Goal: Communication & Community: Ask a question

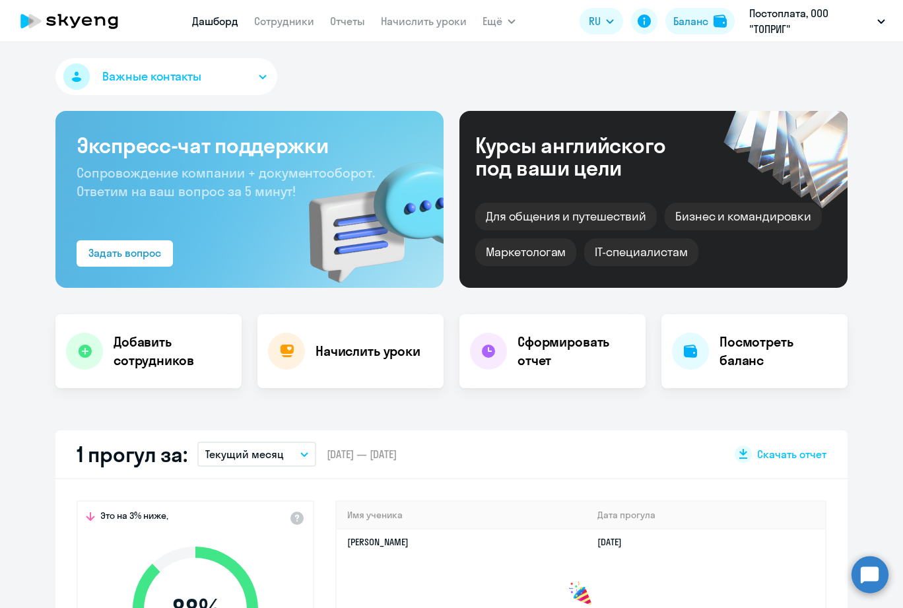
select select "30"
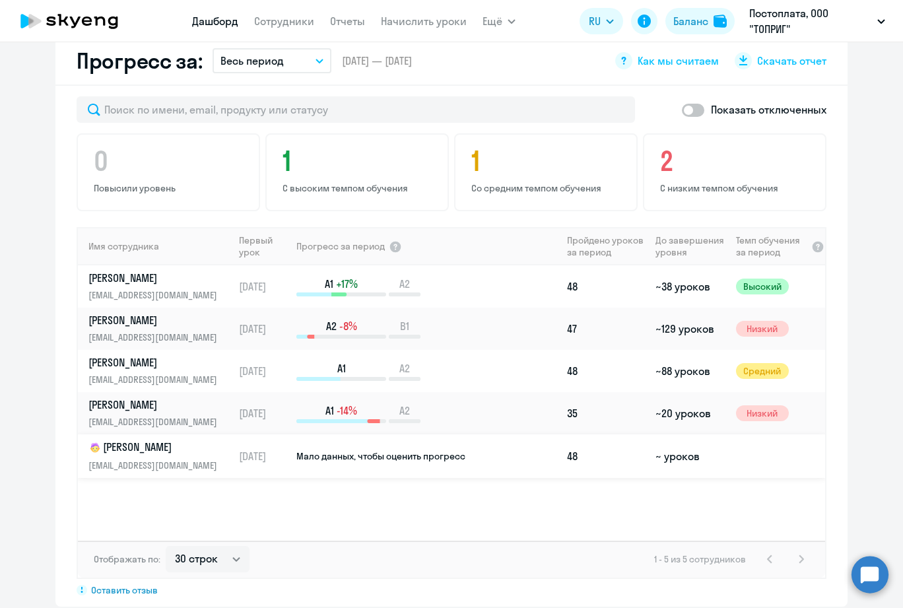
scroll to position [792, 0]
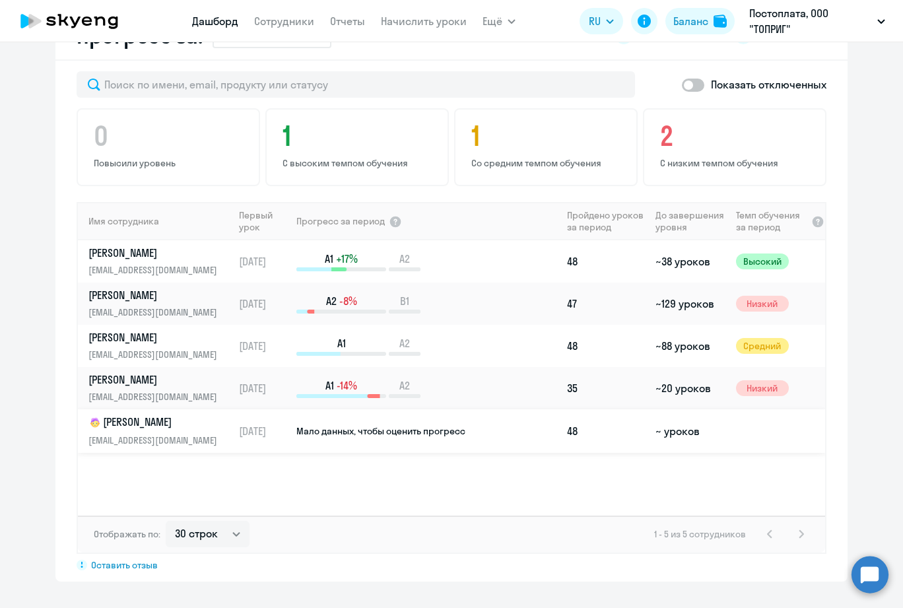
click at [163, 433] on p "[EMAIL_ADDRESS][DOMAIN_NAME]" at bounding box center [156, 440] width 136 height 15
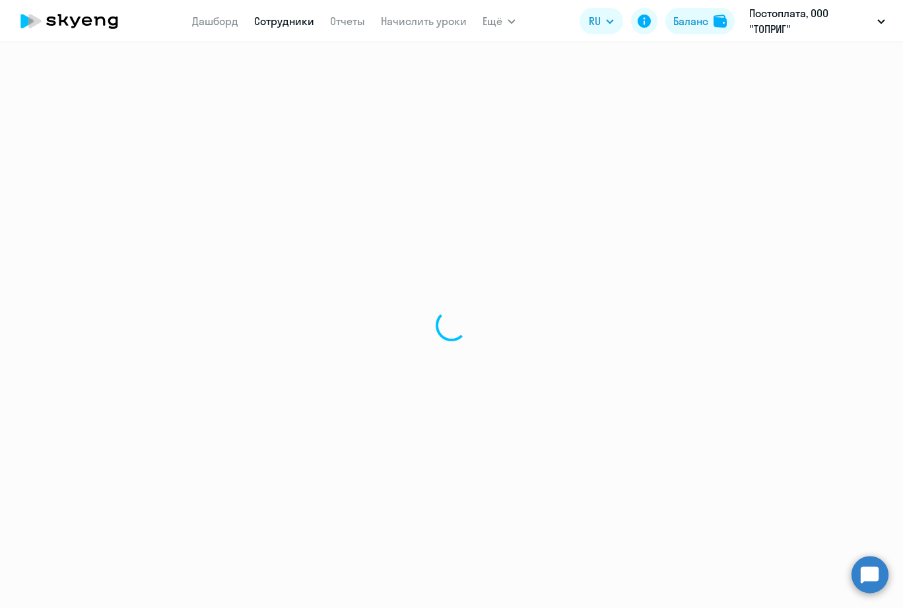
select select "english"
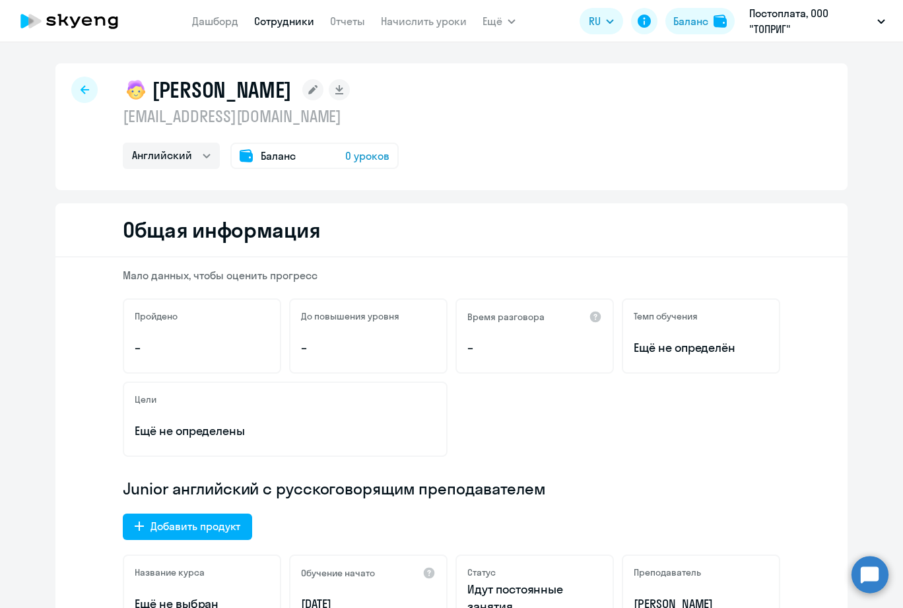
click at [269, 158] on span "Баланс" at bounding box center [278, 156] width 35 height 16
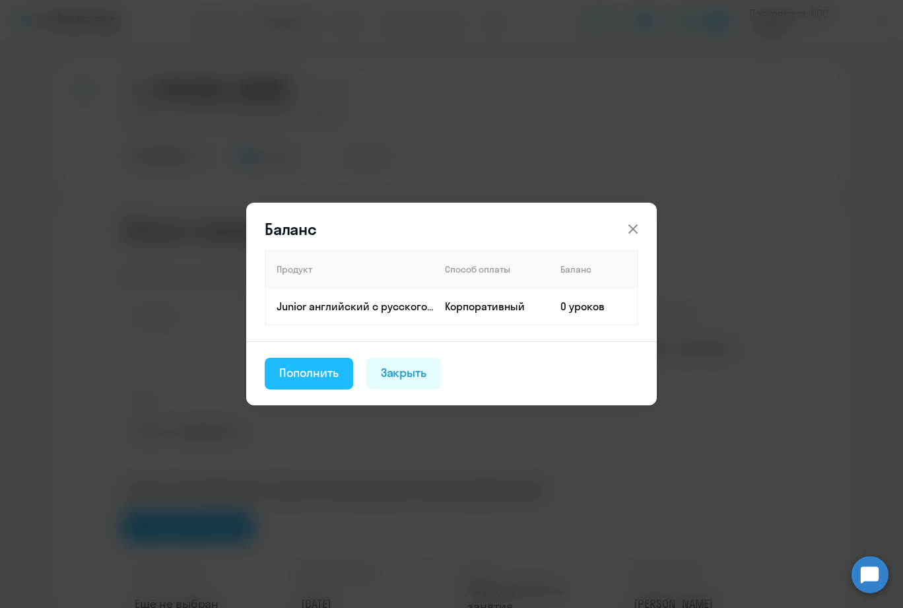
click at [310, 370] on div "Пополнить" at bounding box center [308, 372] width 59 height 17
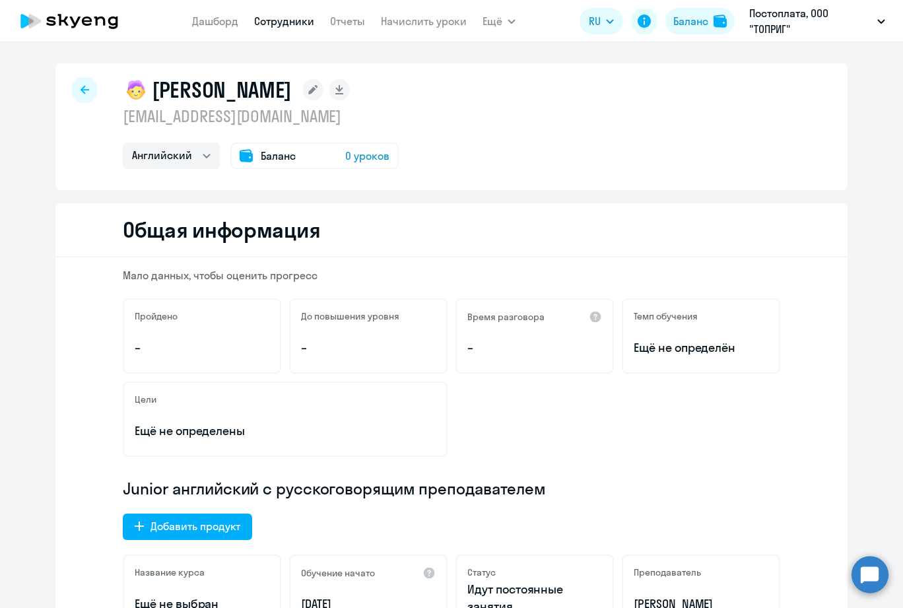
scroll to position [55, 0]
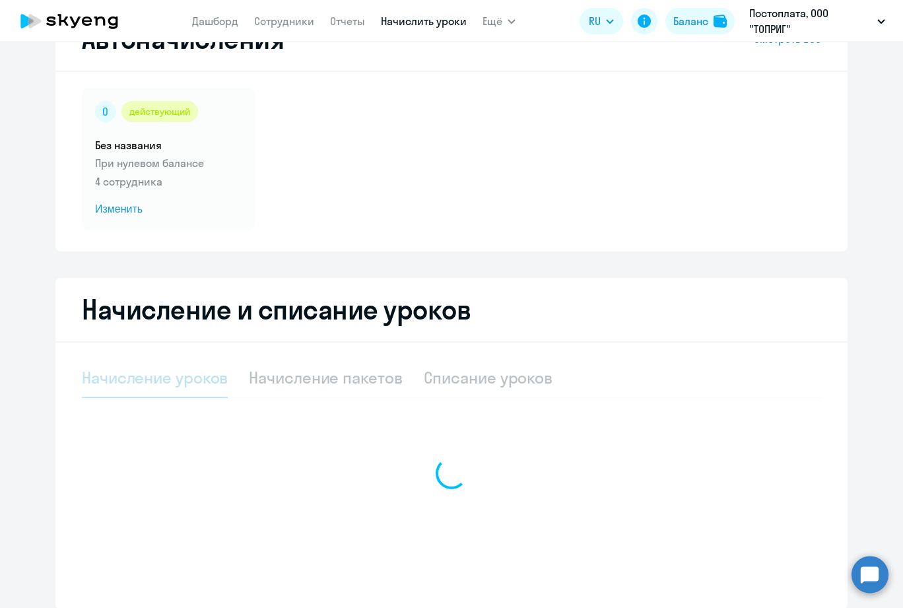
select select "10"
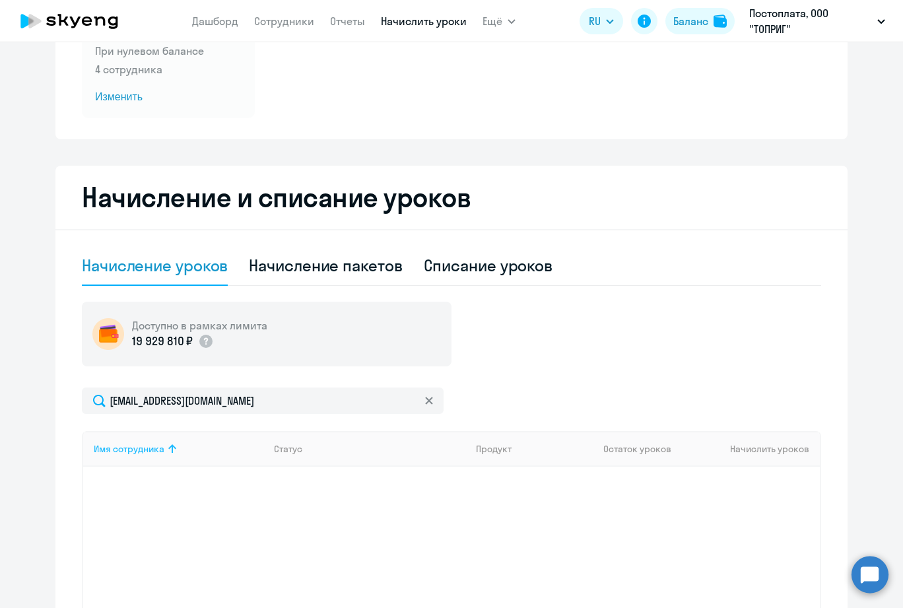
scroll to position [299, 0]
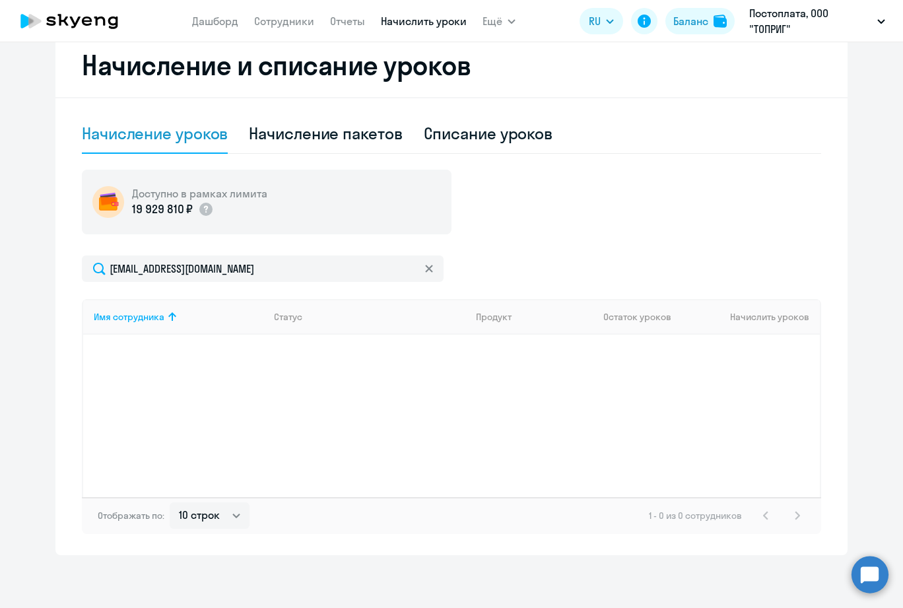
click at [246, 226] on div "Доступно в рамках лимита 19 929 810 ₽" at bounding box center [267, 202] width 370 height 65
click at [234, 201] on div "19 929 810 ₽" at bounding box center [199, 209] width 135 height 17
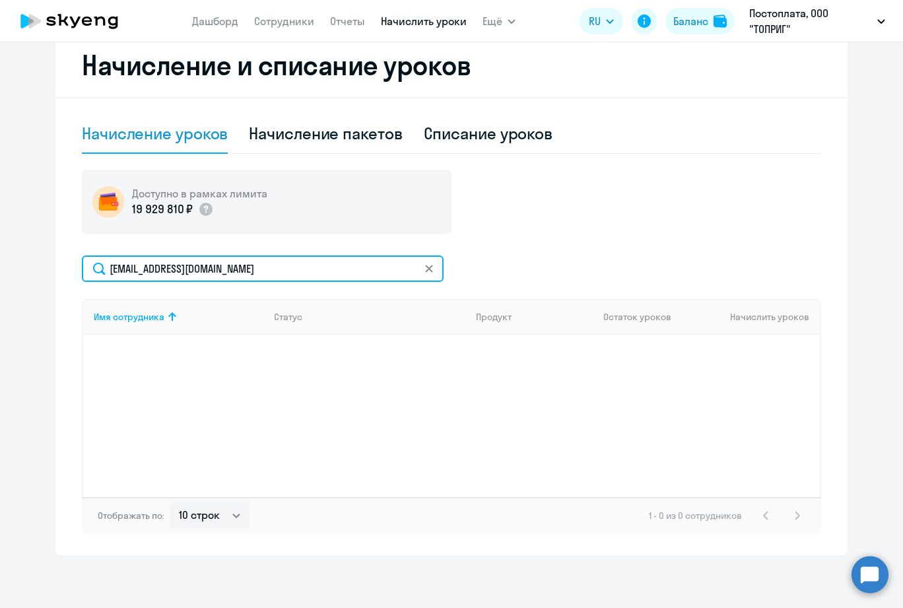
click at [214, 279] on input "[EMAIL_ADDRESS][DOMAIN_NAME]" at bounding box center [263, 269] width 362 height 26
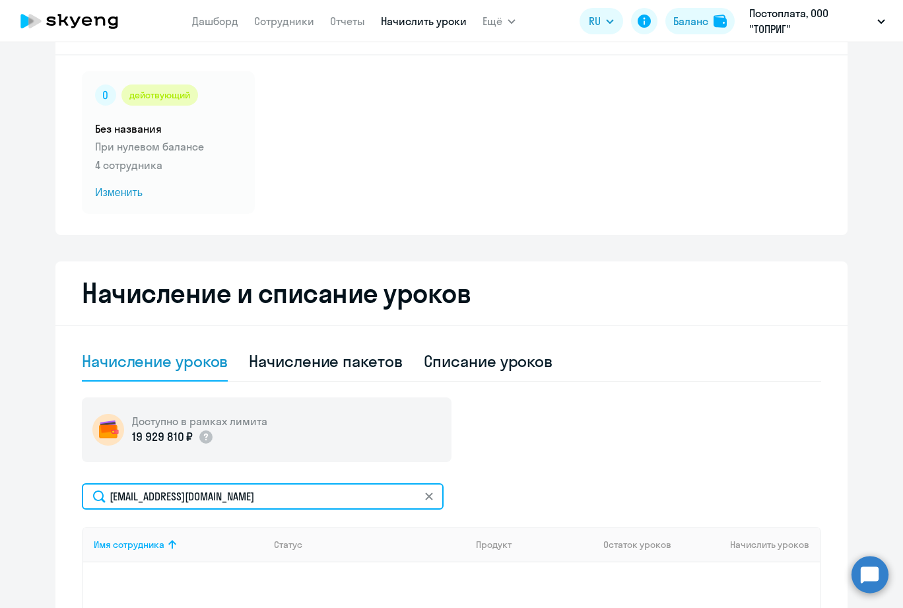
scroll to position [0, 0]
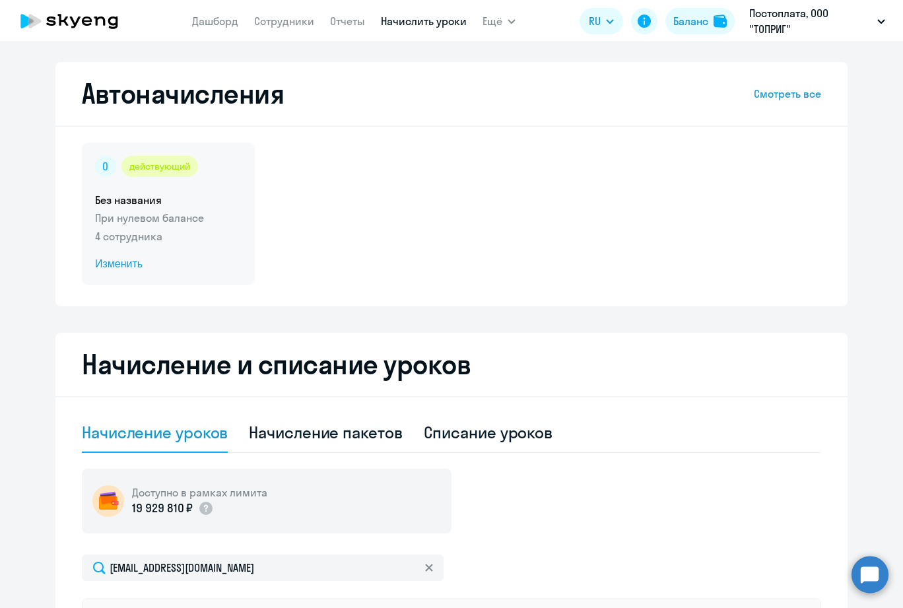
click at [125, 267] on span "Изменить" at bounding box center [168, 264] width 147 height 16
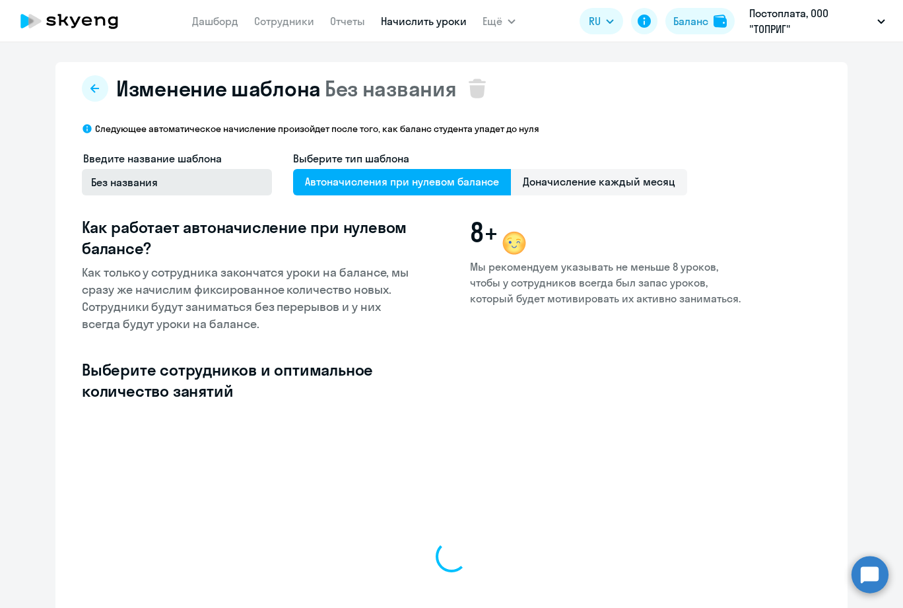
select select "10"
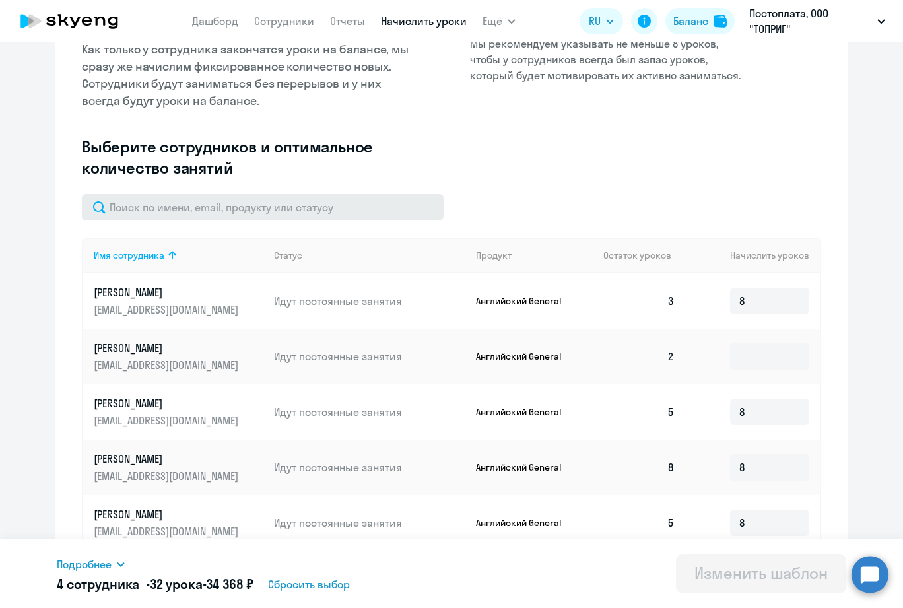
scroll to position [79, 0]
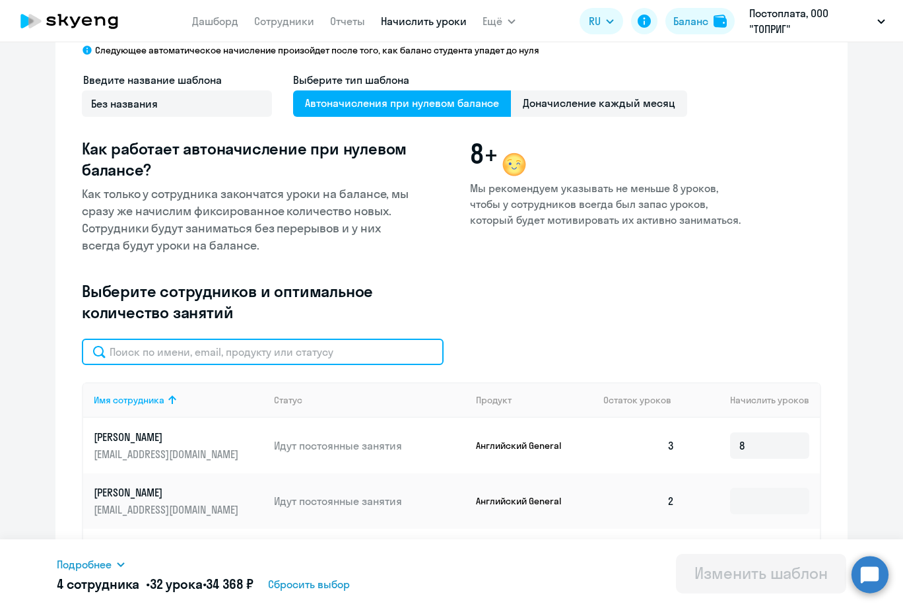
click at [254, 339] on input "text" at bounding box center [263, 352] width 362 height 26
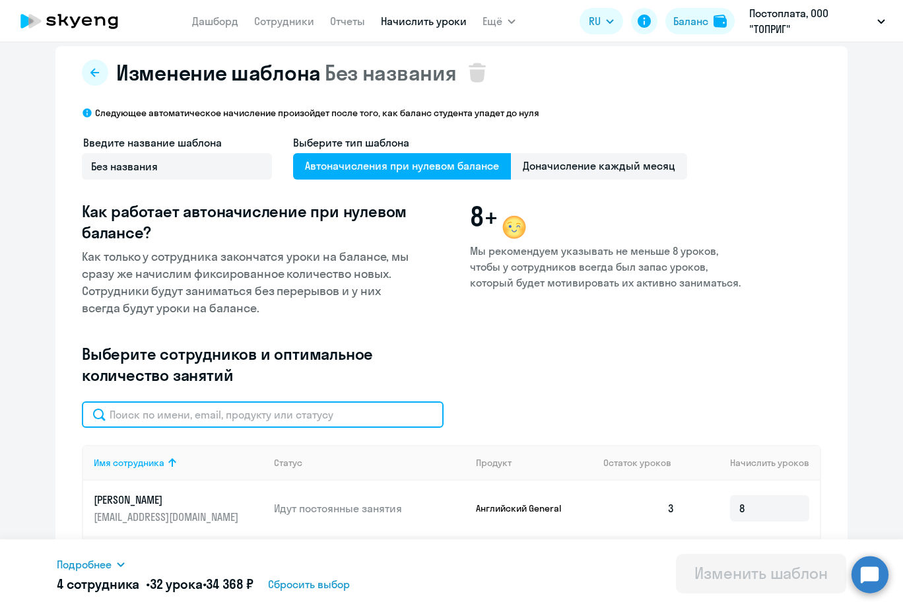
scroll to position [13, 0]
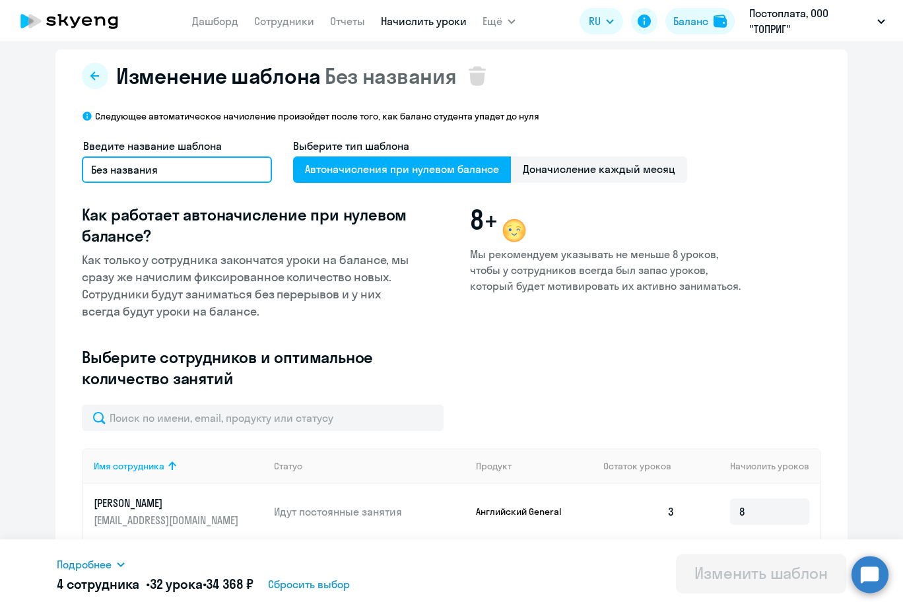
click at [206, 161] on input "Без названия" at bounding box center [177, 169] width 190 height 26
click at [194, 156] on input "Без названия" at bounding box center [177, 169] width 190 height 26
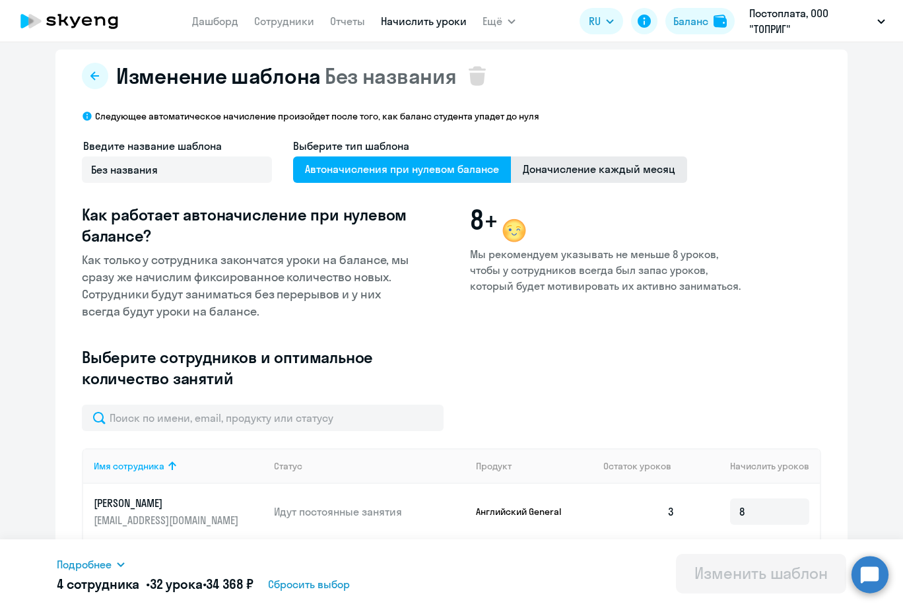
click at [541, 169] on span "Доначисление каждый месяц" at bounding box center [599, 169] width 176 height 26
click at [0, 0] on input "Доначисление каждый месяц" at bounding box center [0, 0] width 0 height 0
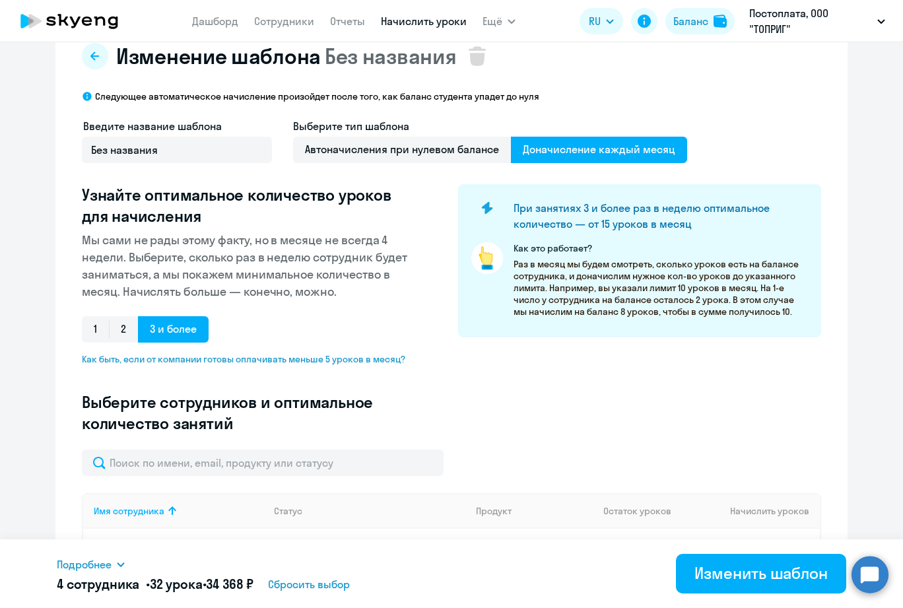
scroll to position [0, 0]
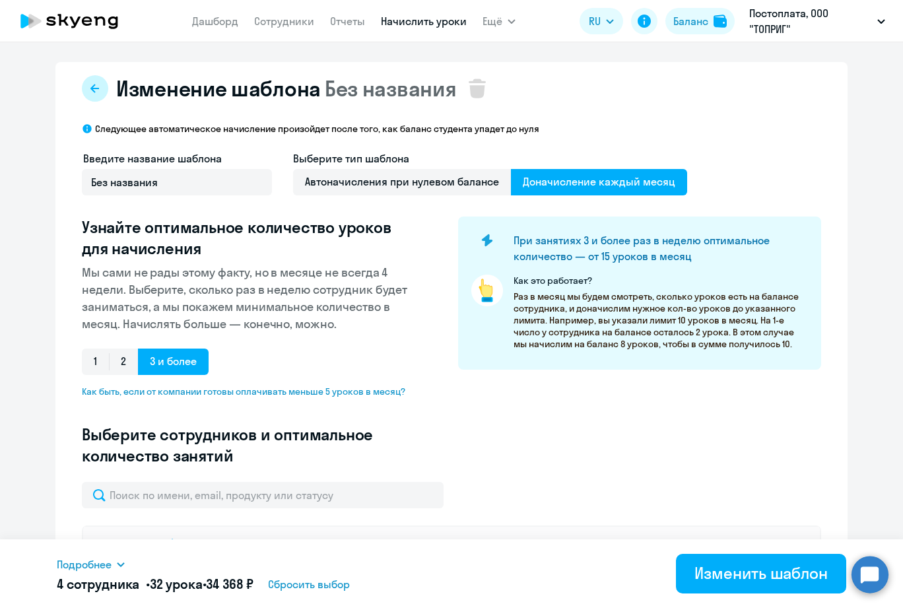
click at [90, 90] on icon at bounding box center [94, 88] width 9 height 9
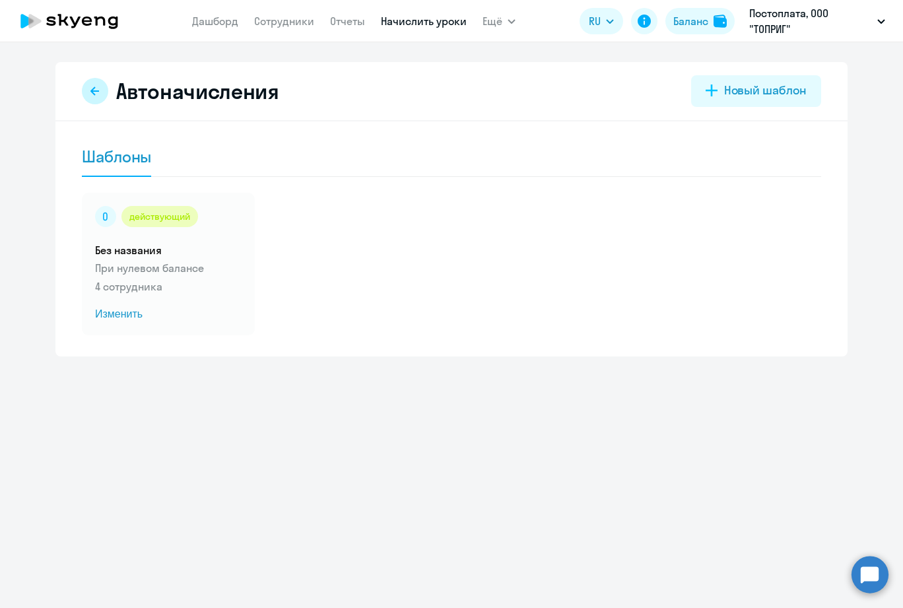
click at [92, 101] on button at bounding box center [95, 91] width 26 height 26
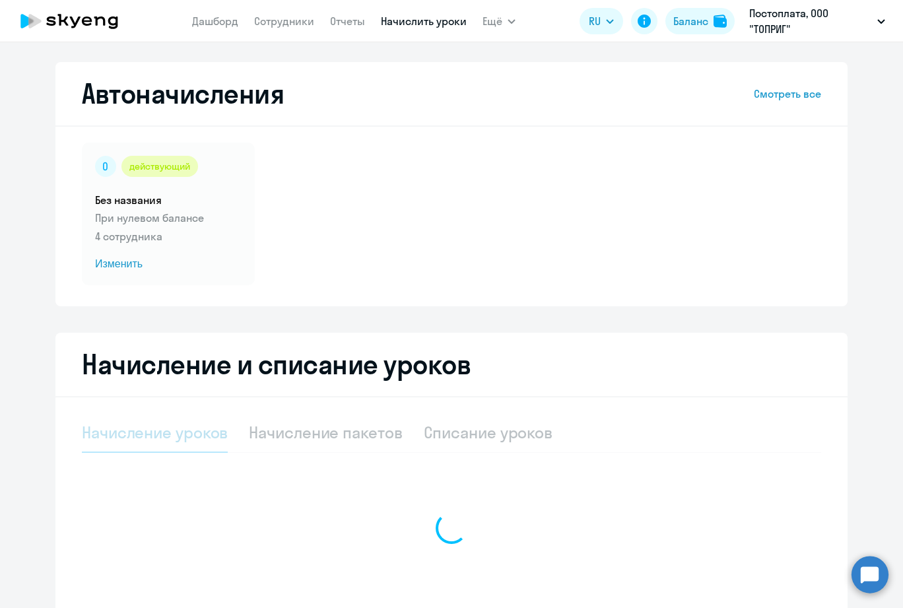
select select "10"
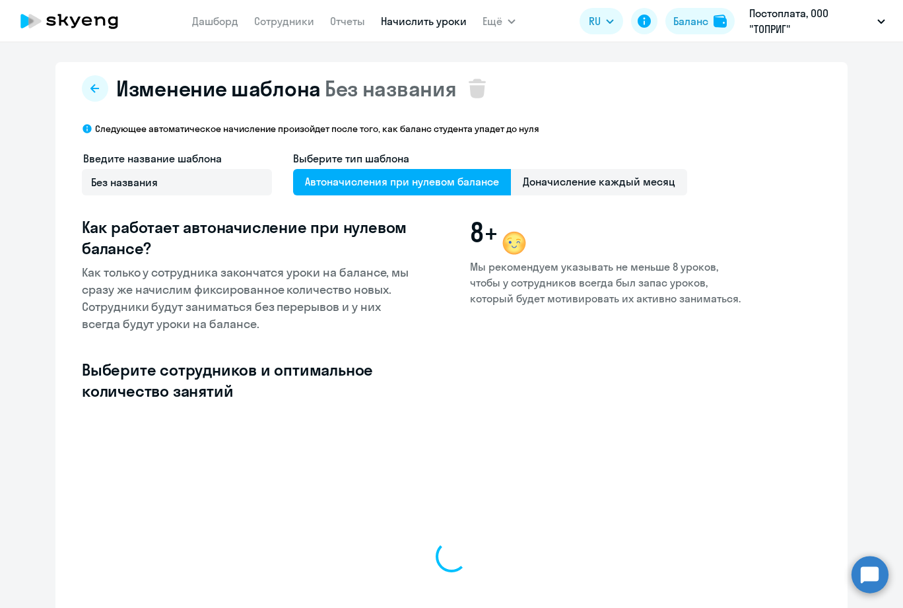
select select "10"
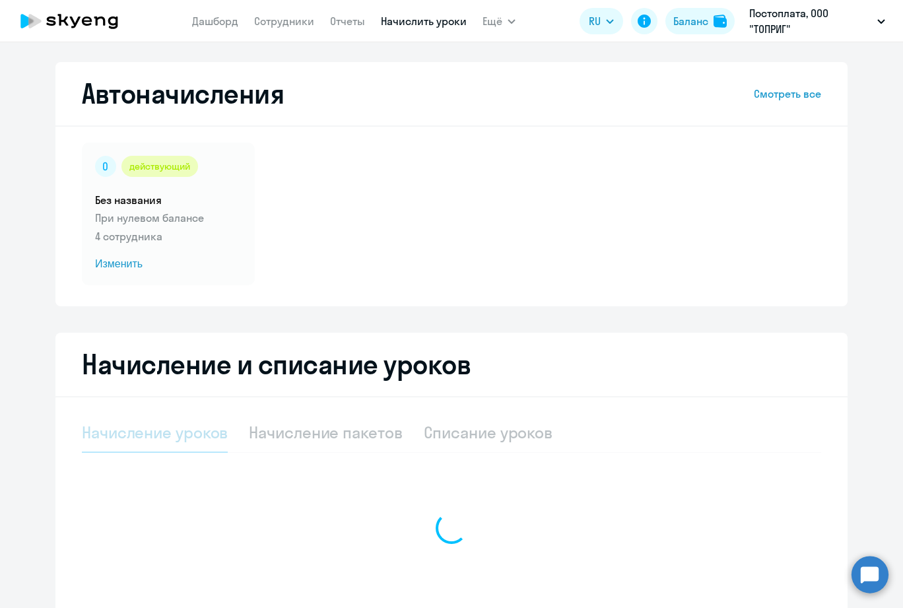
select select "10"
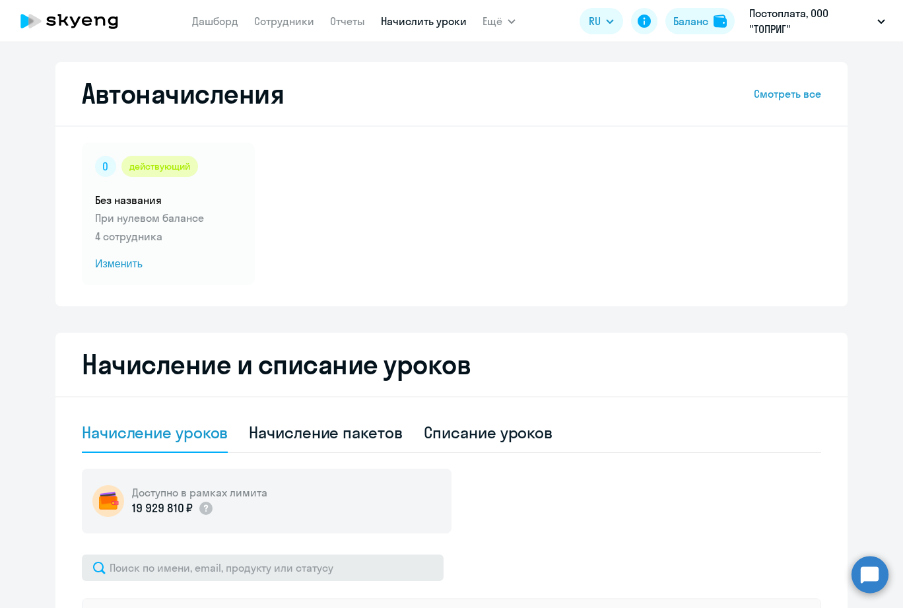
scroll to position [414, 0]
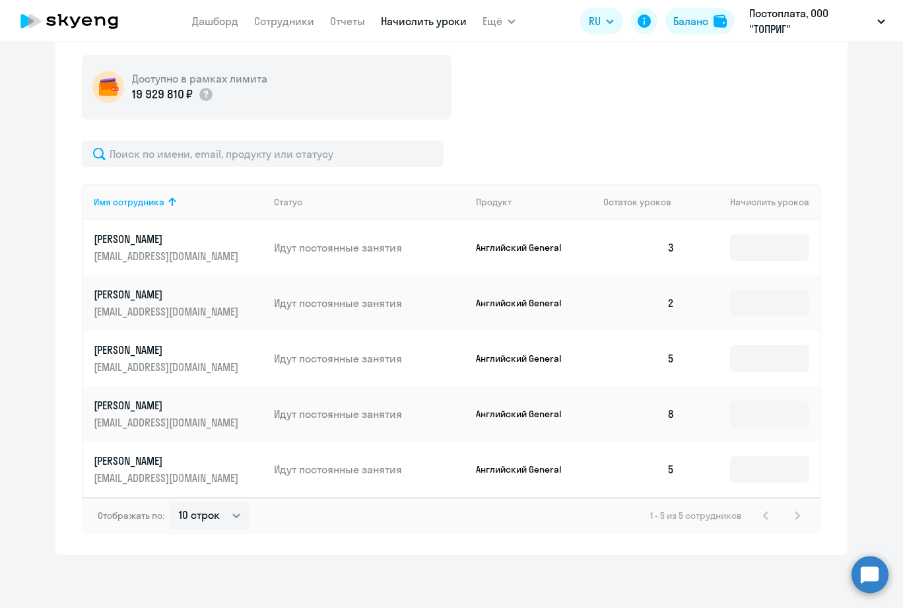
scroll to position [55, 0]
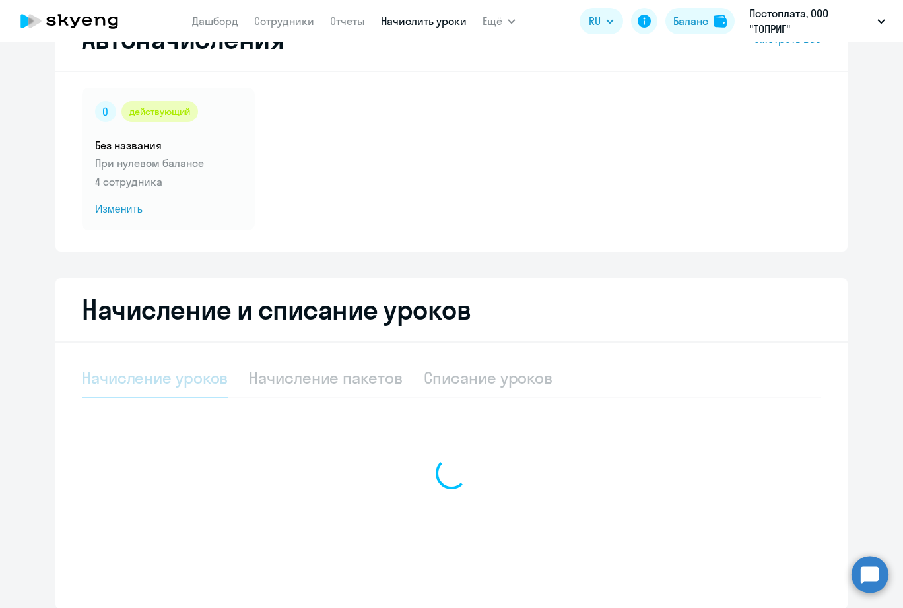
select select "10"
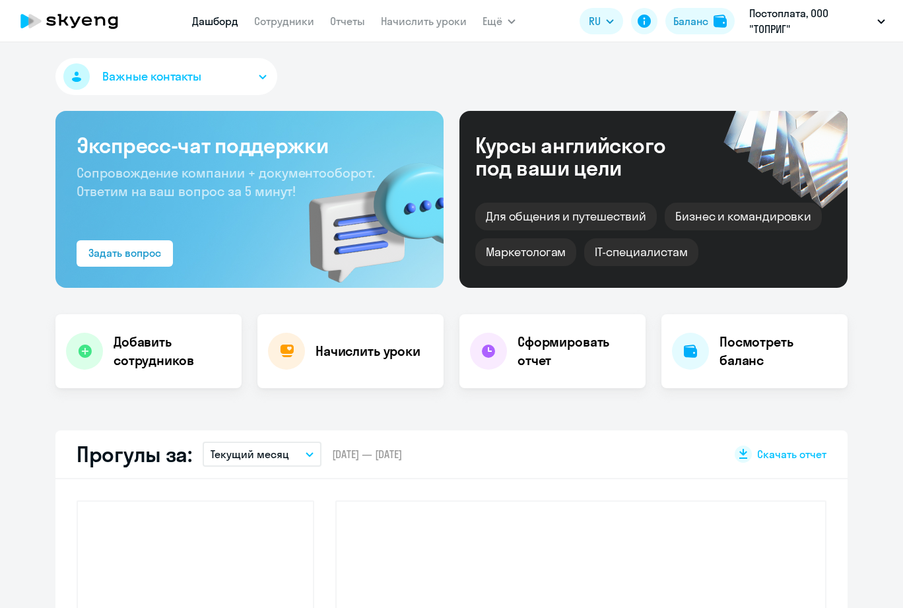
select select "30"
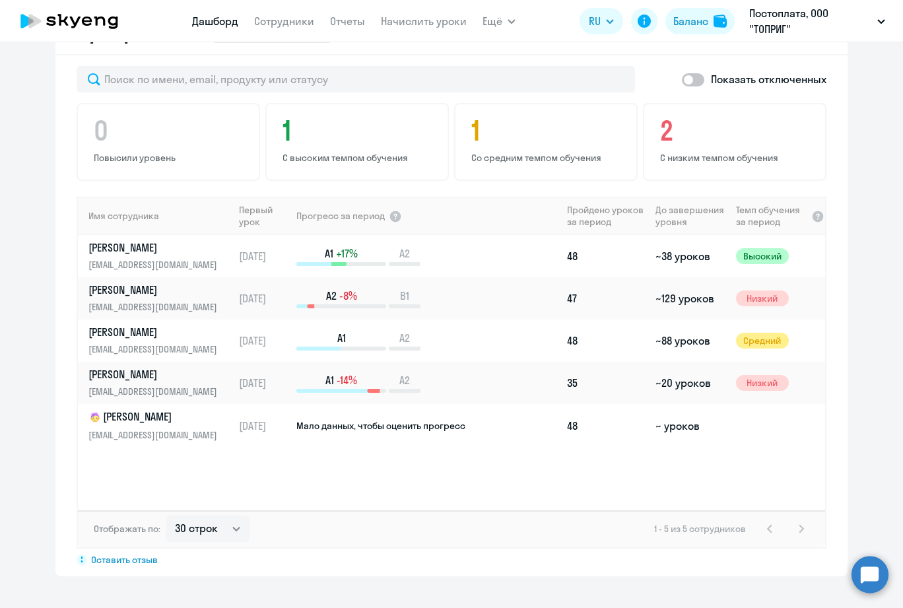
scroll to position [858, 0]
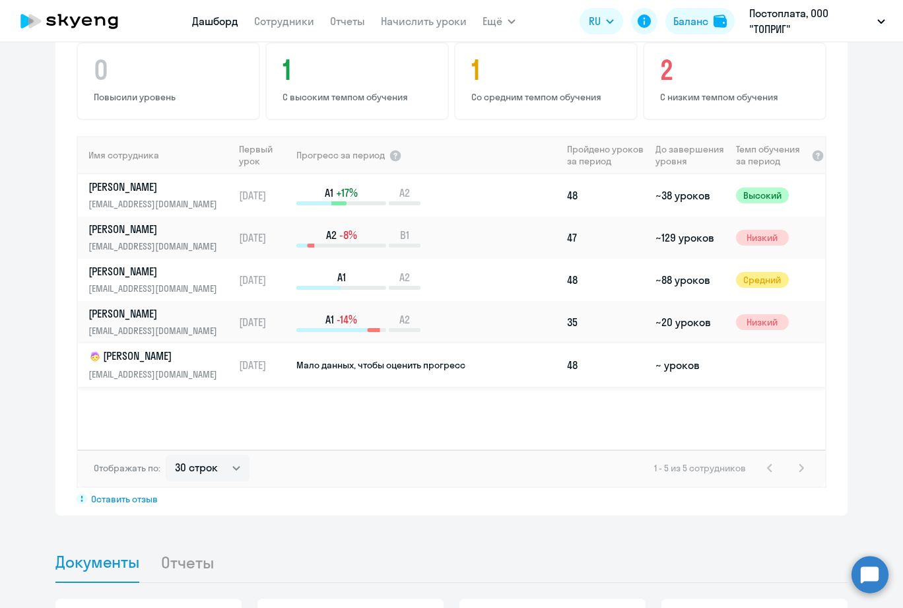
click at [152, 359] on p "[PERSON_NAME]" at bounding box center [156, 357] width 136 height 16
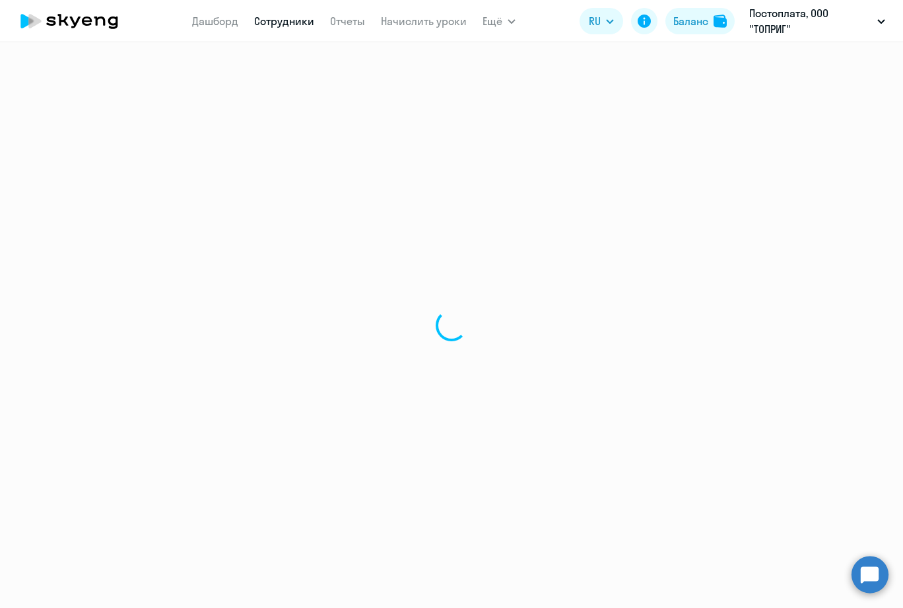
select select "english"
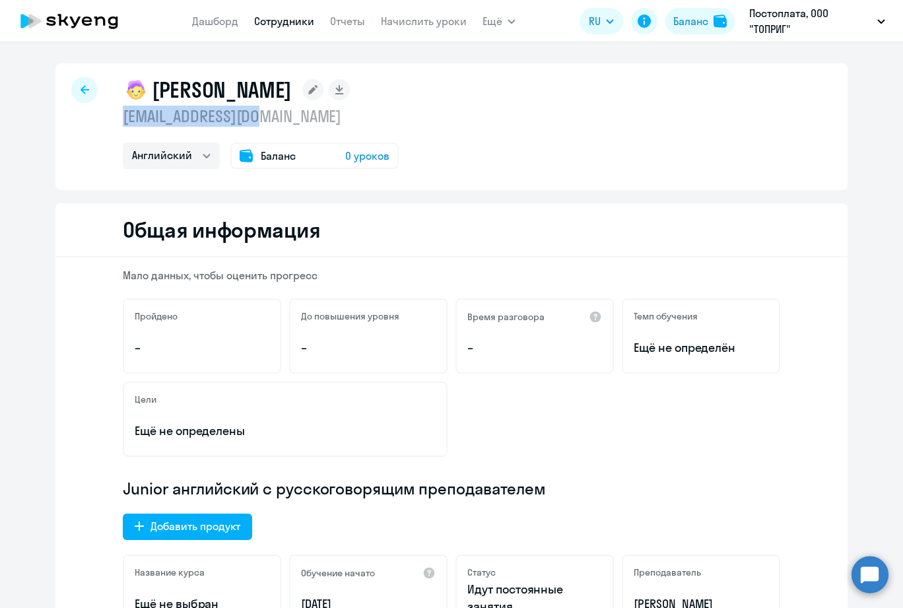
drag, startPoint x: 255, startPoint y: 116, endPoint x: 104, endPoint y: 125, distance: 150.9
click at [104, 125] on div "[PERSON_NAME] [PERSON_NAME][EMAIL_ADDRESS][DOMAIN_NAME] [PERSON_NAME] Баланс 0 …" at bounding box center [451, 126] width 792 height 127
copy p "[EMAIL_ADDRESS][DOMAIN_NAME]"
click at [869, 576] on circle at bounding box center [870, 574] width 37 height 37
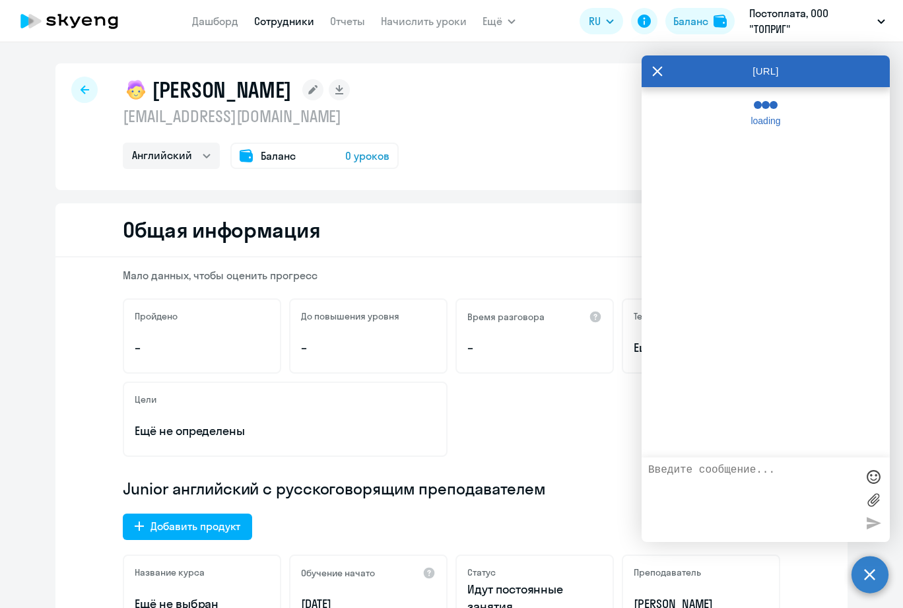
click at [749, 486] on textarea at bounding box center [752, 499] width 209 height 71
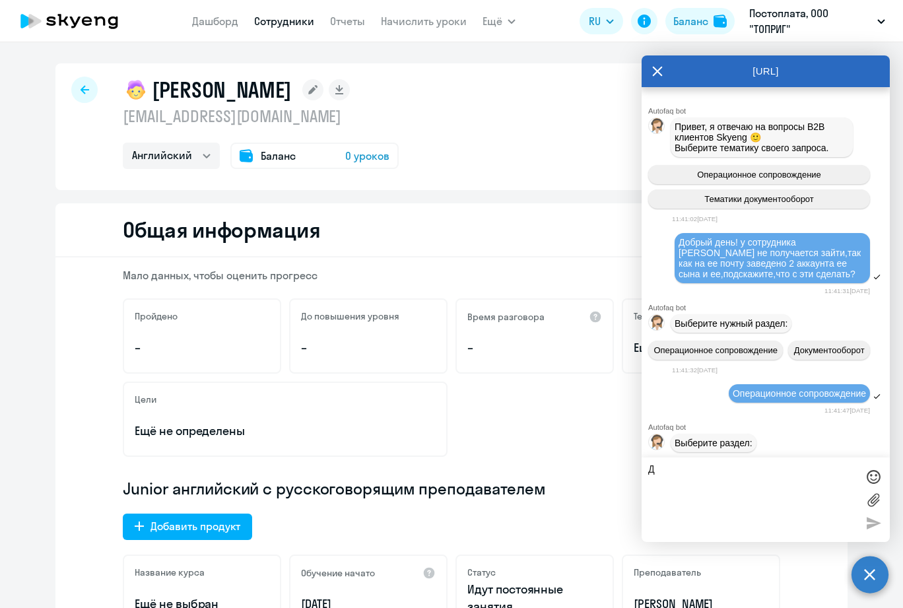
scroll to position [18303, 0]
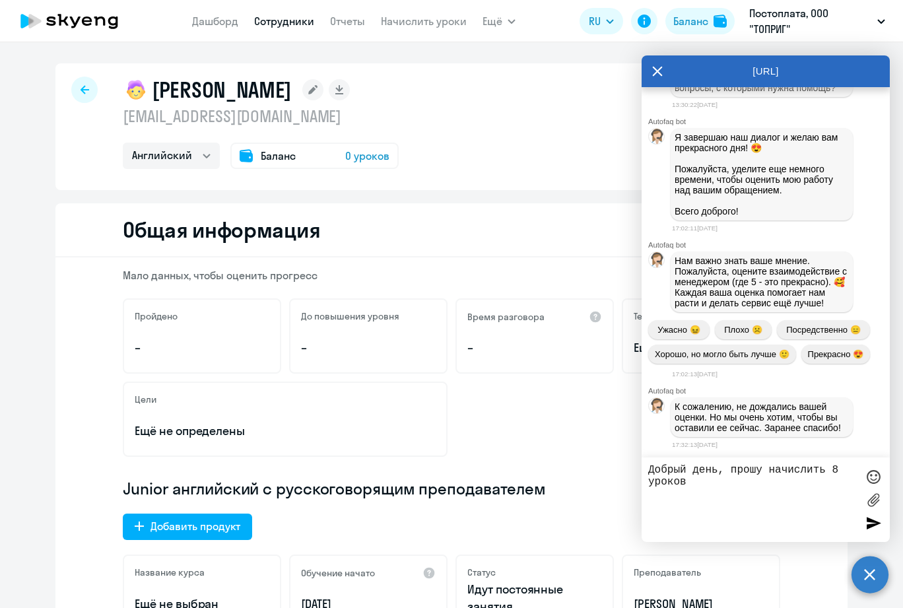
paste textarea "[EMAIL_ADDRESS][DOMAIN_NAME]"
type textarea "Добрый день, прошу начислить 8 уроков [PERSON_NAME][EMAIL_ADDRESS][DOMAIN_NAME]…"
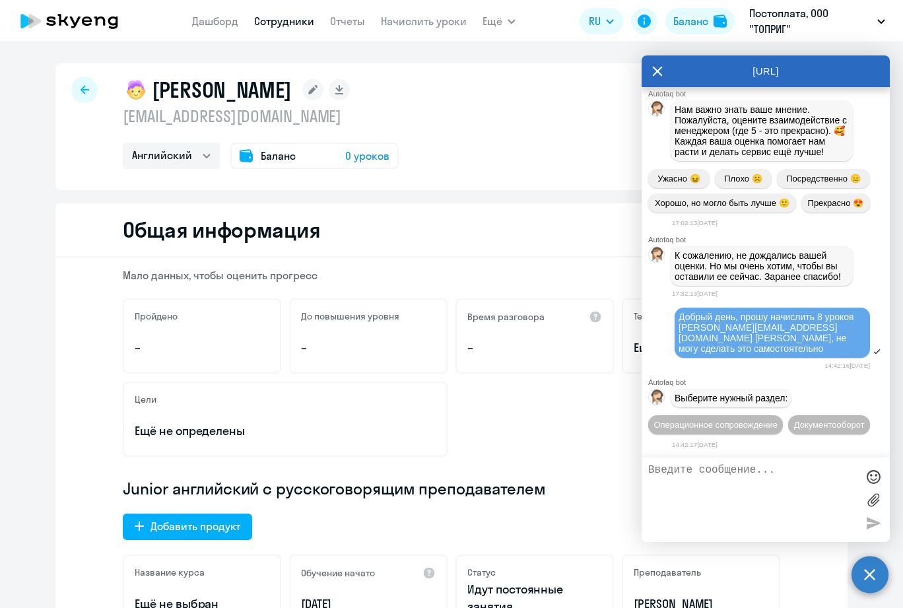
scroll to position [18468, 0]
click at [765, 415] on button "Операционное сопровождение" at bounding box center [715, 424] width 135 height 19
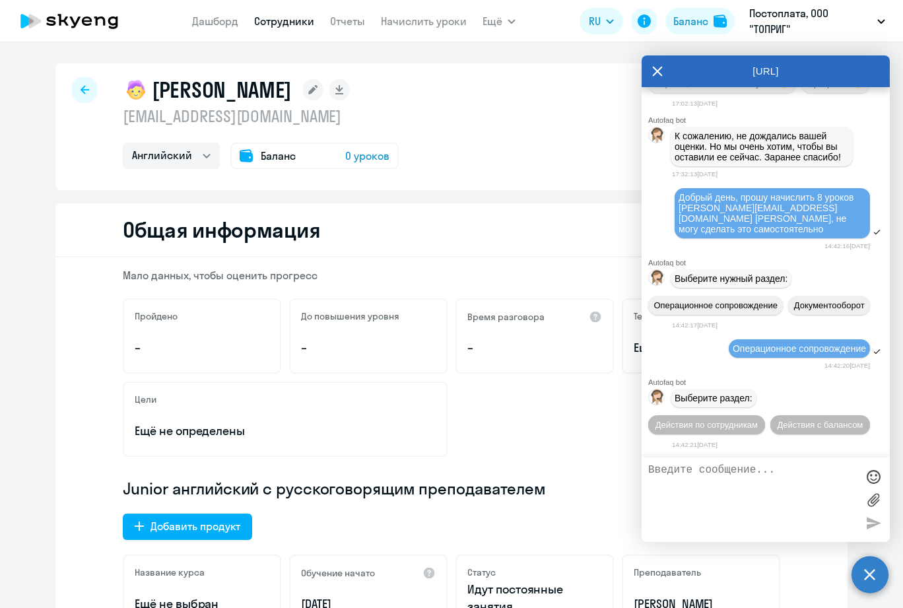
scroll to position [18612, 0]
click at [758, 420] on span "Действия по сотрудникам" at bounding box center [707, 425] width 102 height 10
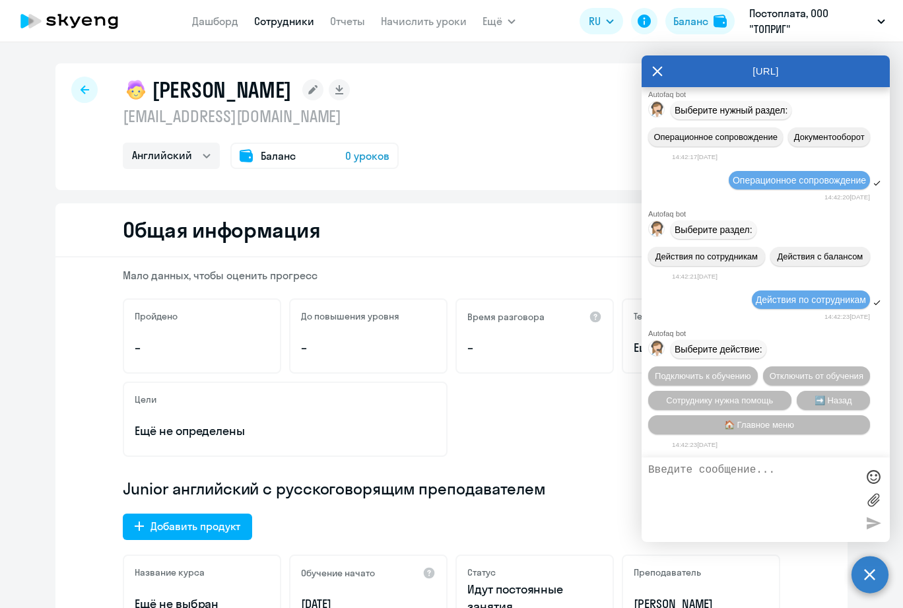
scroll to position [18808, 0]
click at [736, 405] on button "Сотруднику нужна помощь" at bounding box center [719, 400] width 143 height 19
click at [749, 395] on span "Сотруднику нужна помощь" at bounding box center [719, 400] width 107 height 10
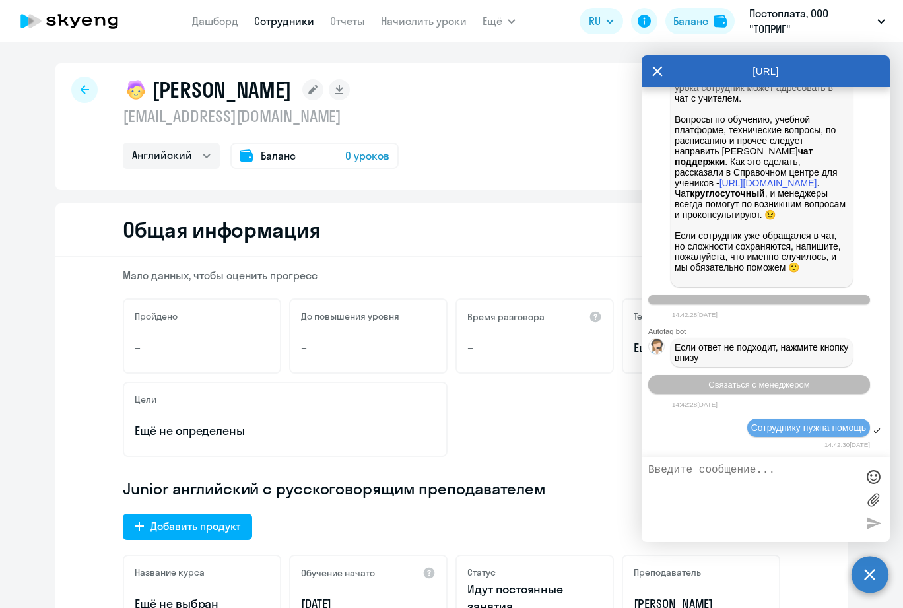
scroll to position [19305, 0]
click at [765, 386] on span "Связаться с менеджером" at bounding box center [758, 385] width 101 height 10
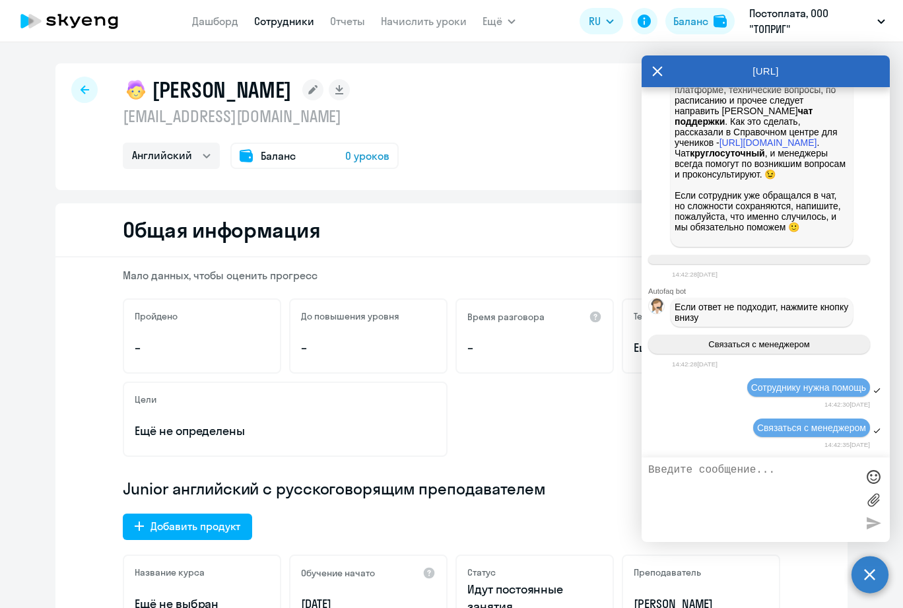
scroll to position [18421, 0]
drag, startPoint x: 680, startPoint y: 350, endPoint x: 839, endPoint y: 370, distance: 159.8
copy span "Добрый день, прошу начислить 8 уроков [PERSON_NAME][EMAIL_ADDRESS][DOMAIN_NAME]…"
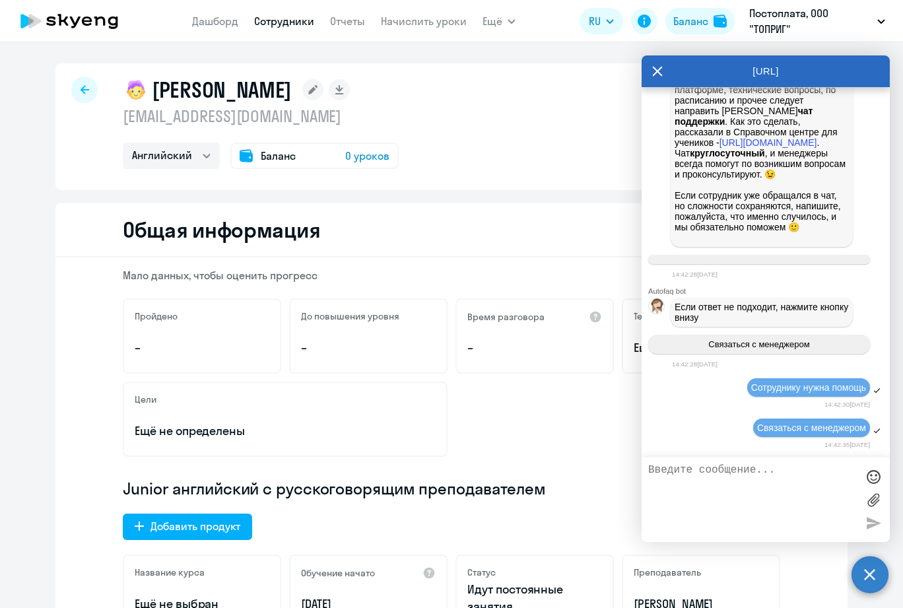
click at [743, 472] on textarea at bounding box center [752, 499] width 209 height 71
paste textarea "Добрый день, прошу начислить 8 уроков [PERSON_NAME][EMAIL_ADDRESS][DOMAIN_NAME]…"
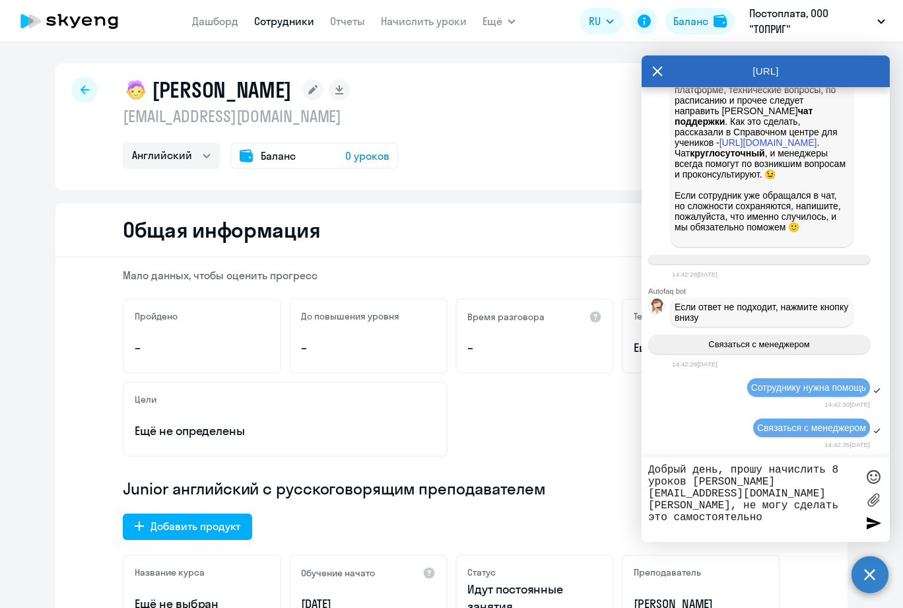
type textarea "Добрый день, прошу начислить 8 уроков [PERSON_NAME][EMAIL_ADDRESS][DOMAIN_NAME]…"
click at [877, 526] on div at bounding box center [874, 523] width 20 height 20
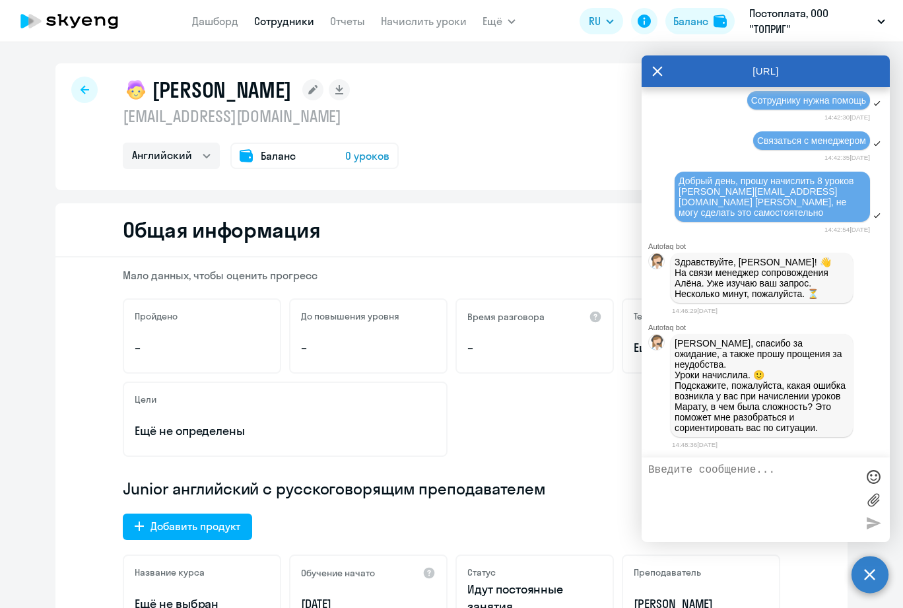
scroll to position [19628, 0]
click at [823, 525] on textarea at bounding box center [752, 499] width 209 height 71
type textarea "не могу добавлять уроки,отсуствует кнопка начислить"
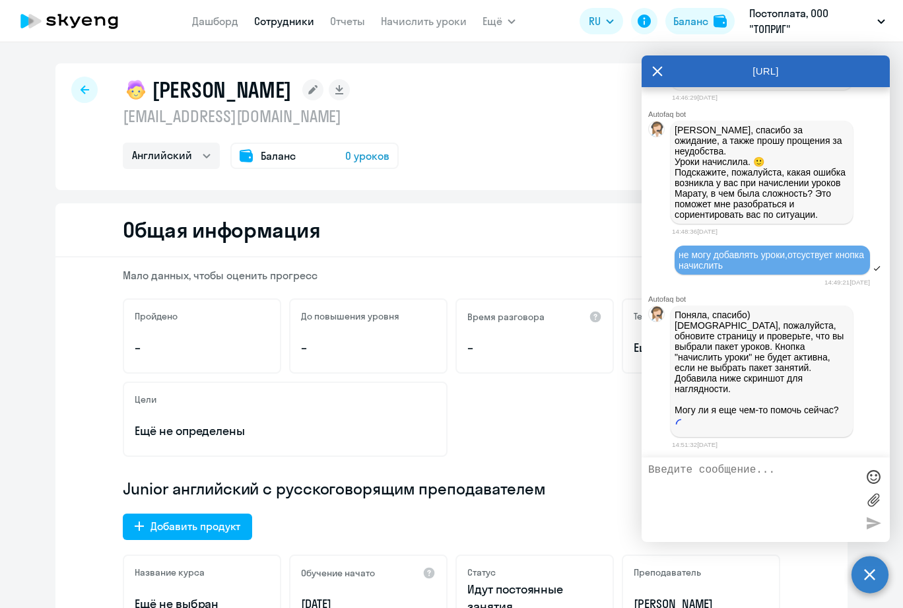
scroll to position [19841, 0]
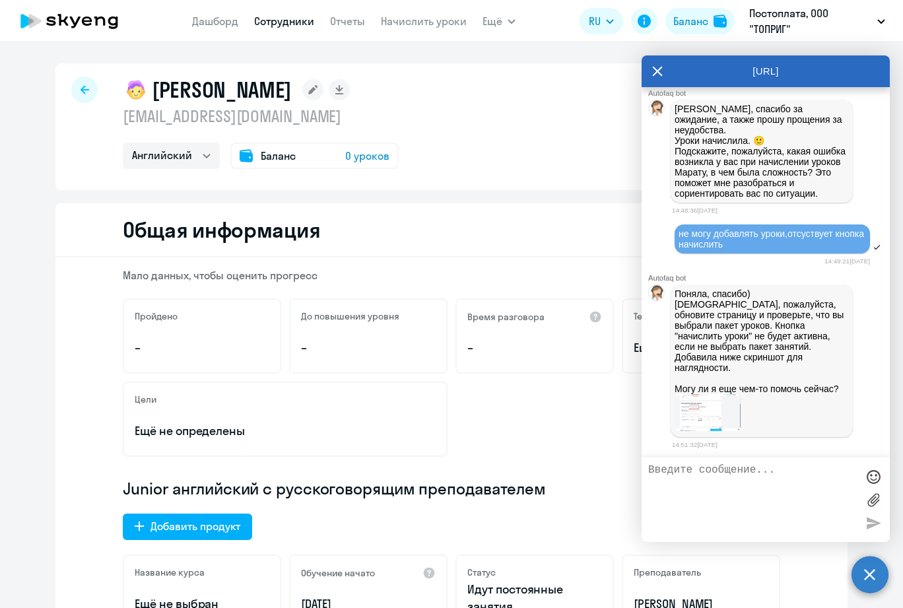
click at [721, 431] on img at bounding box center [708, 412] width 66 height 37
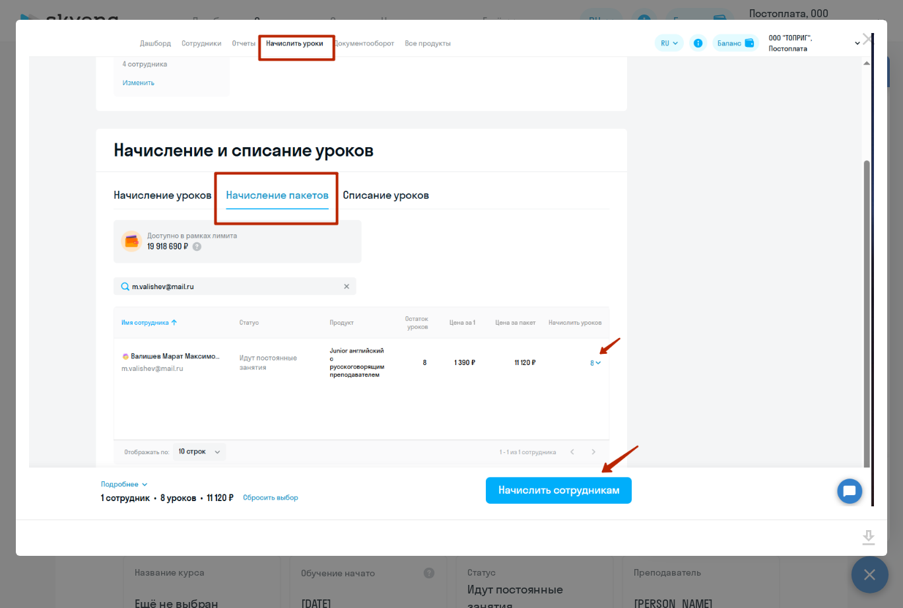
click at [868, 38] on icon "Close" at bounding box center [868, 38] width 21 height 21
